Goal: Unclear

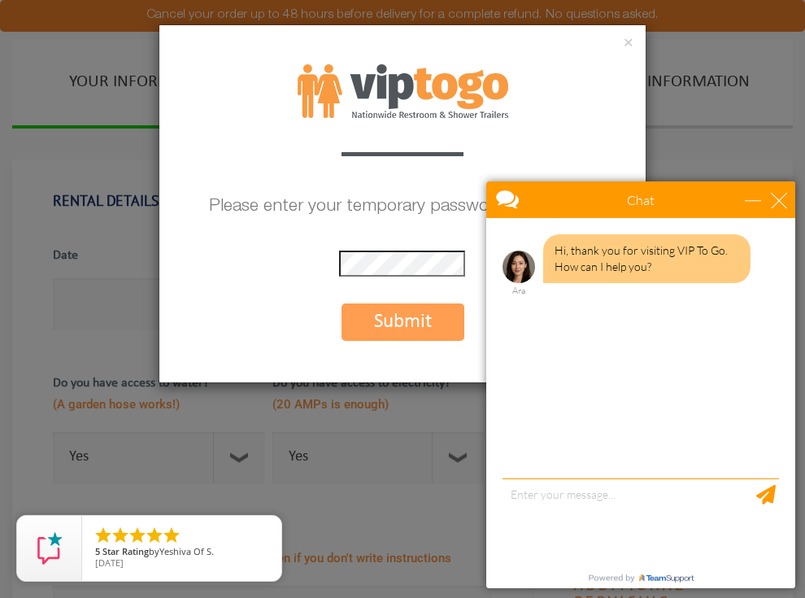
click at [403, 316] on button "Submit" at bounding box center [403, 321] width 123 height 37
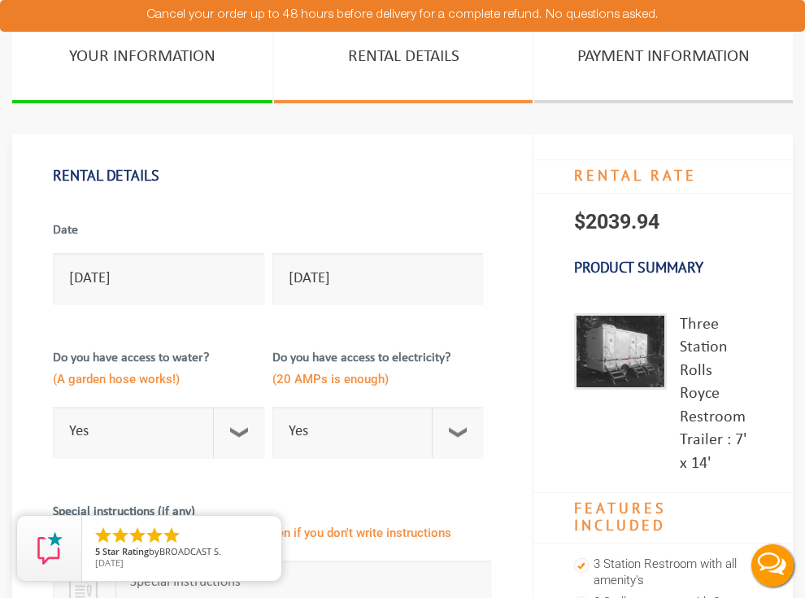
scroll to position [21, 0]
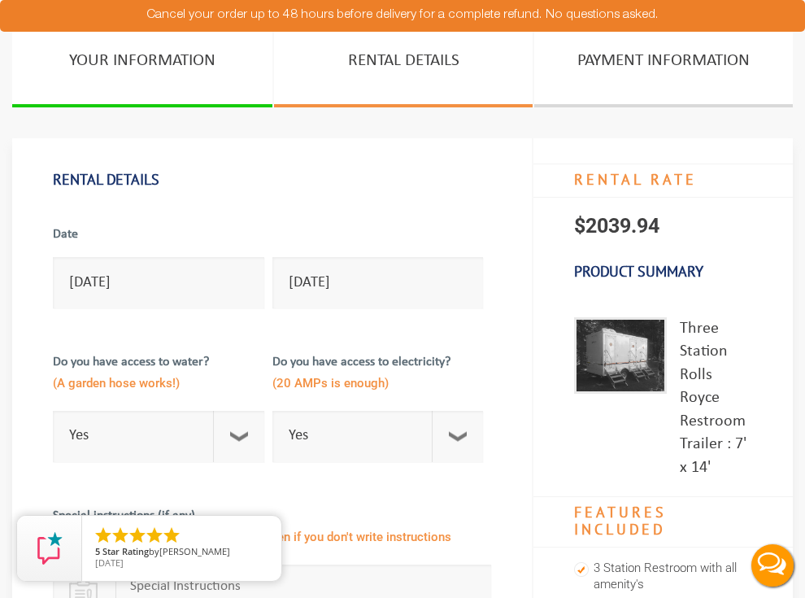
click at [581, 349] on img at bounding box center [620, 355] width 93 height 76
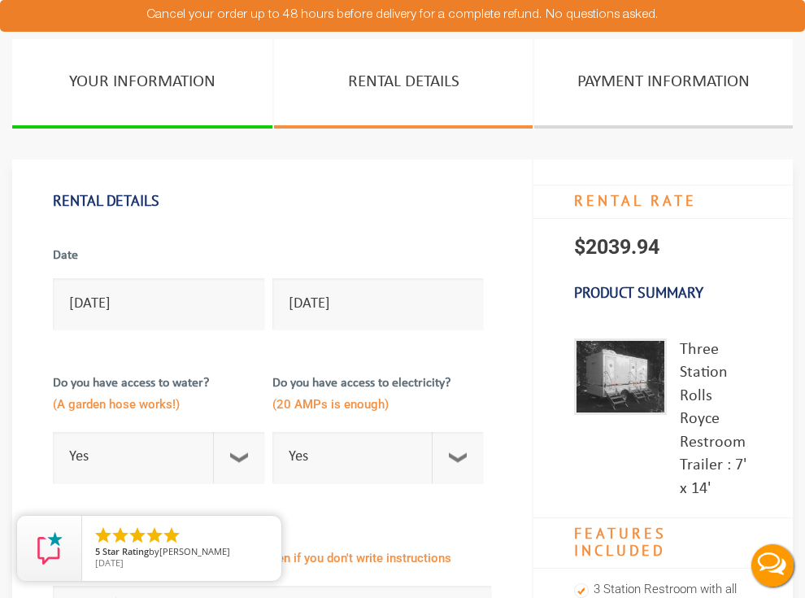
scroll to position [0, 0]
